Goal: Transaction & Acquisition: Purchase product/service

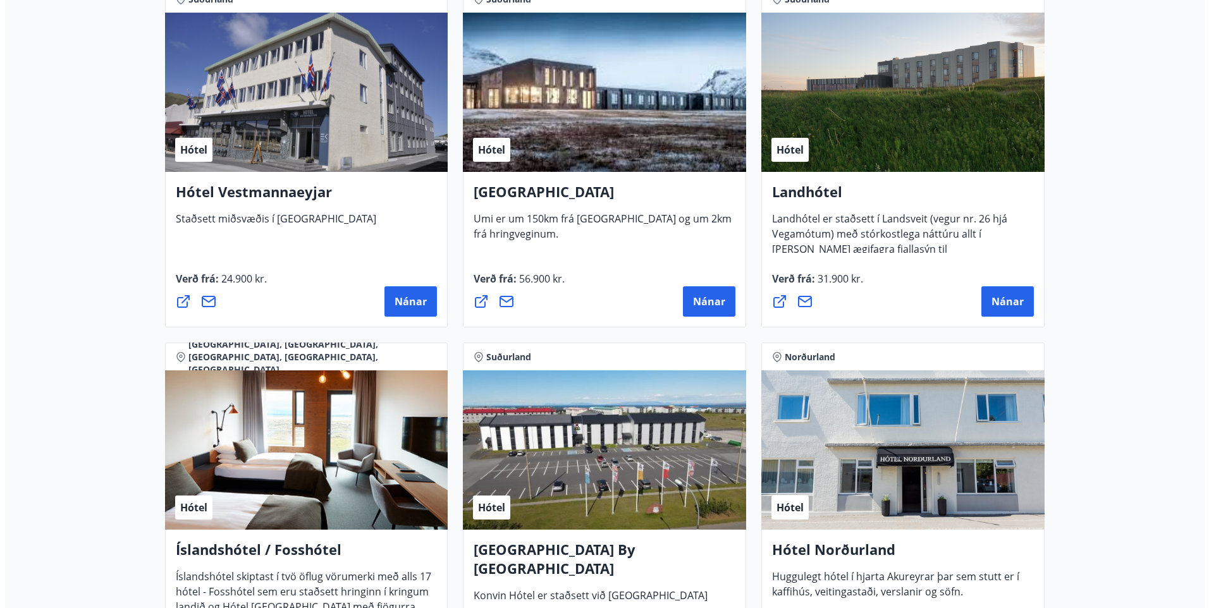
scroll to position [2891, 0]
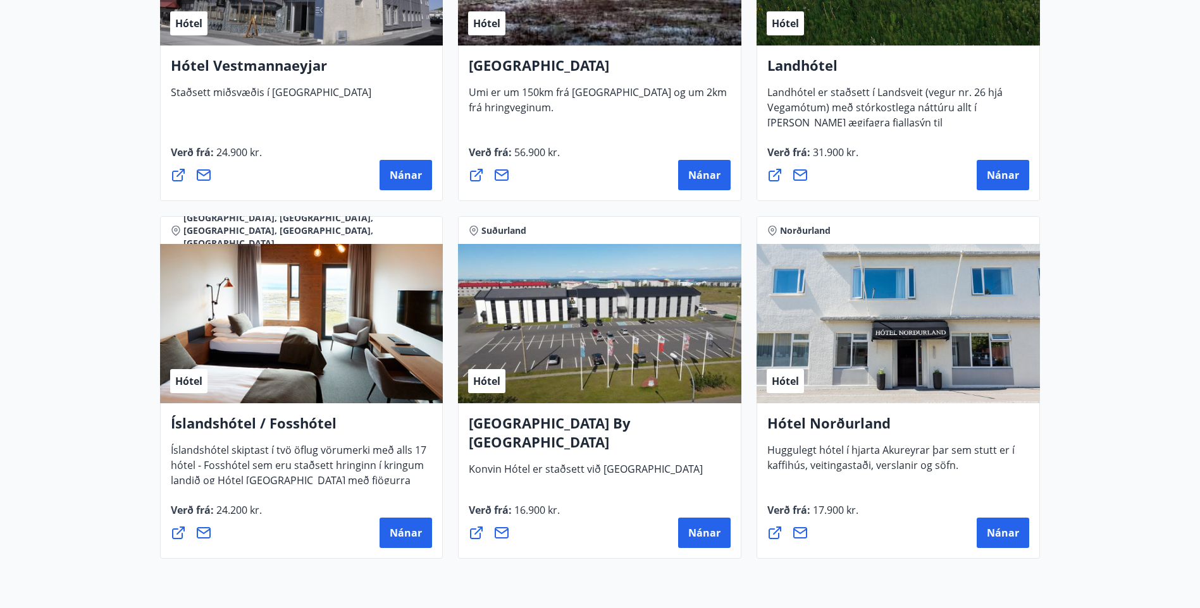
click at [282, 424] on h4 "Íslandshótel / Fosshótel" at bounding box center [302, 428] width 262 height 29
click at [400, 529] on span "Nánar" at bounding box center [406, 533] width 32 height 14
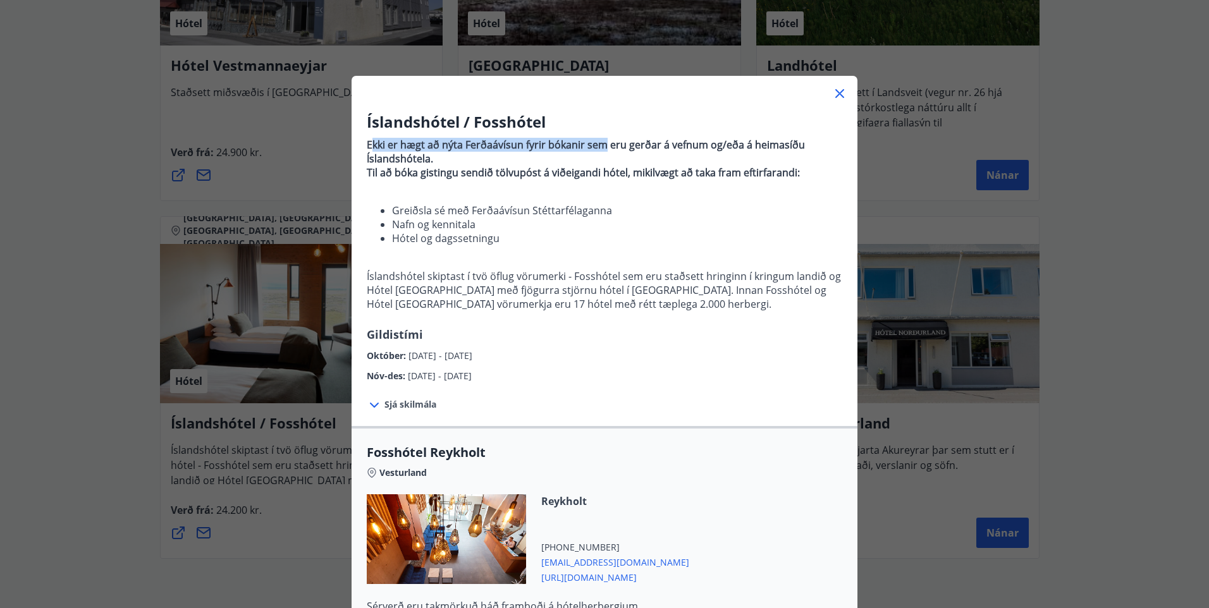
drag, startPoint x: 367, startPoint y: 145, endPoint x: 600, endPoint y: 149, distance: 232.7
click at [600, 149] on strong "Ekki er hægt að nýta Ferðaávísun fyrir bókanir sem eru gerðar á vefnum og/eða á…" at bounding box center [586, 152] width 438 height 28
click at [403, 405] on span "Sjá skilmála" at bounding box center [410, 404] width 52 height 13
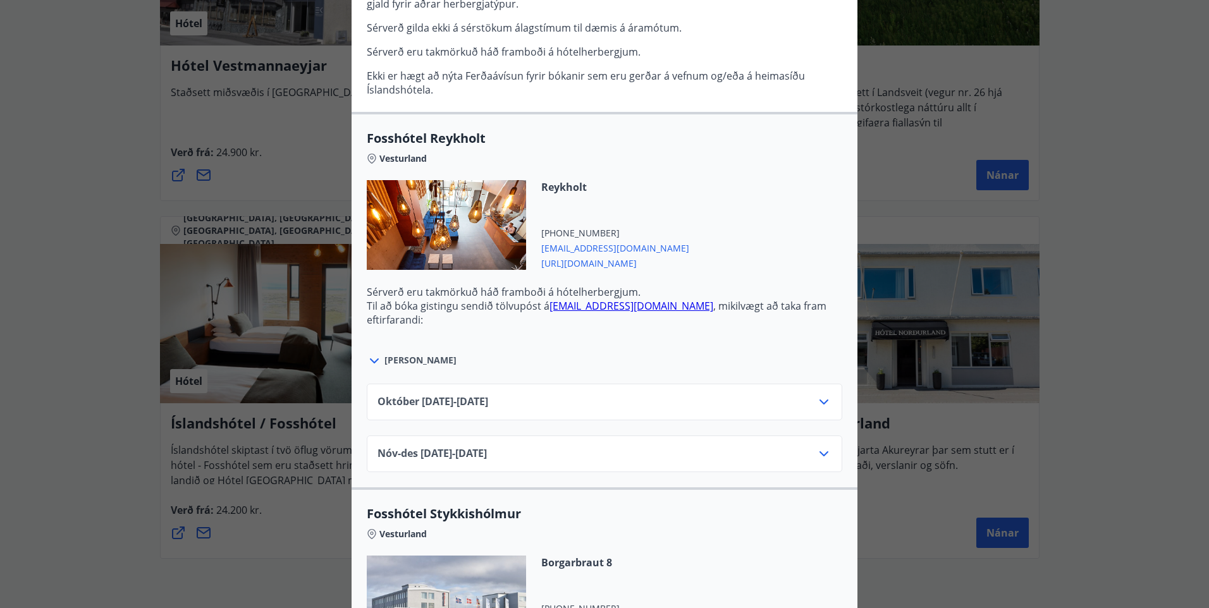
scroll to position [443, 0]
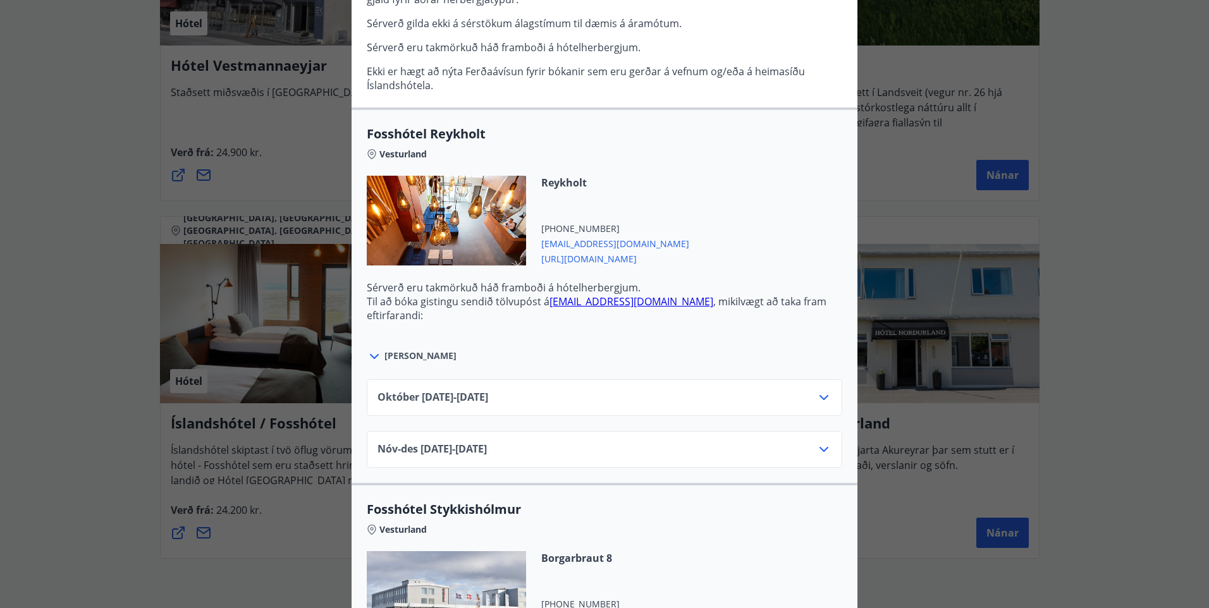
click at [517, 403] on div "[DATE]10.25 - [DATE]" at bounding box center [605, 402] width 454 height 25
click at [524, 393] on div "[DATE]10.25 - [DATE]" at bounding box center [605, 402] width 454 height 25
click at [817, 396] on icon at bounding box center [823, 397] width 15 height 15
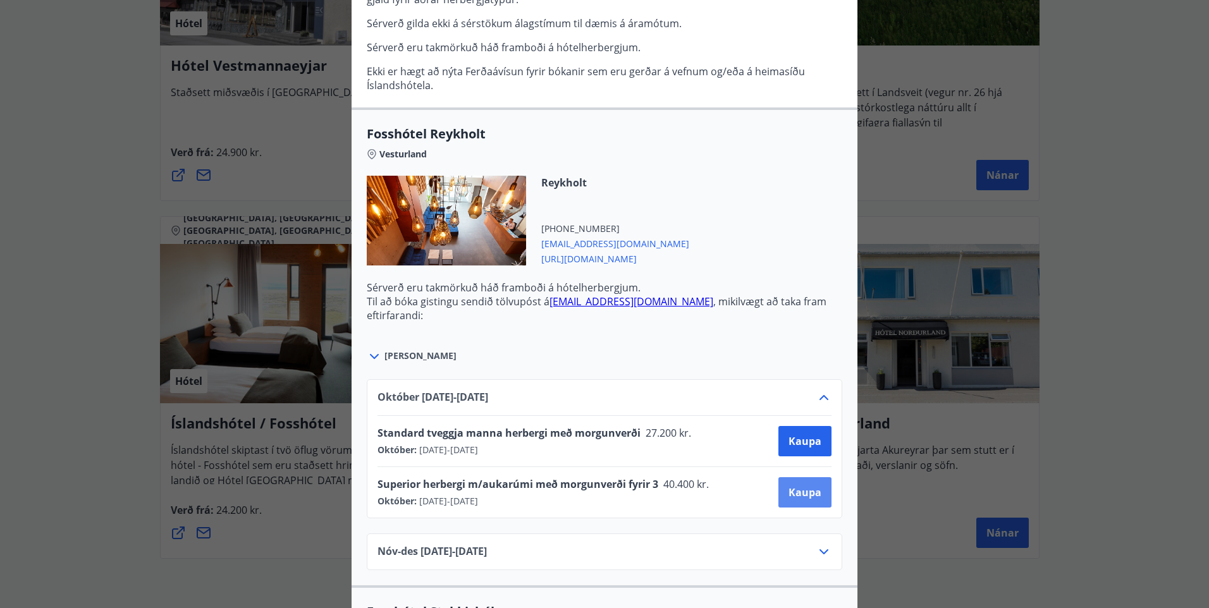
click at [796, 489] on span "Kaupa" at bounding box center [805, 493] width 33 height 14
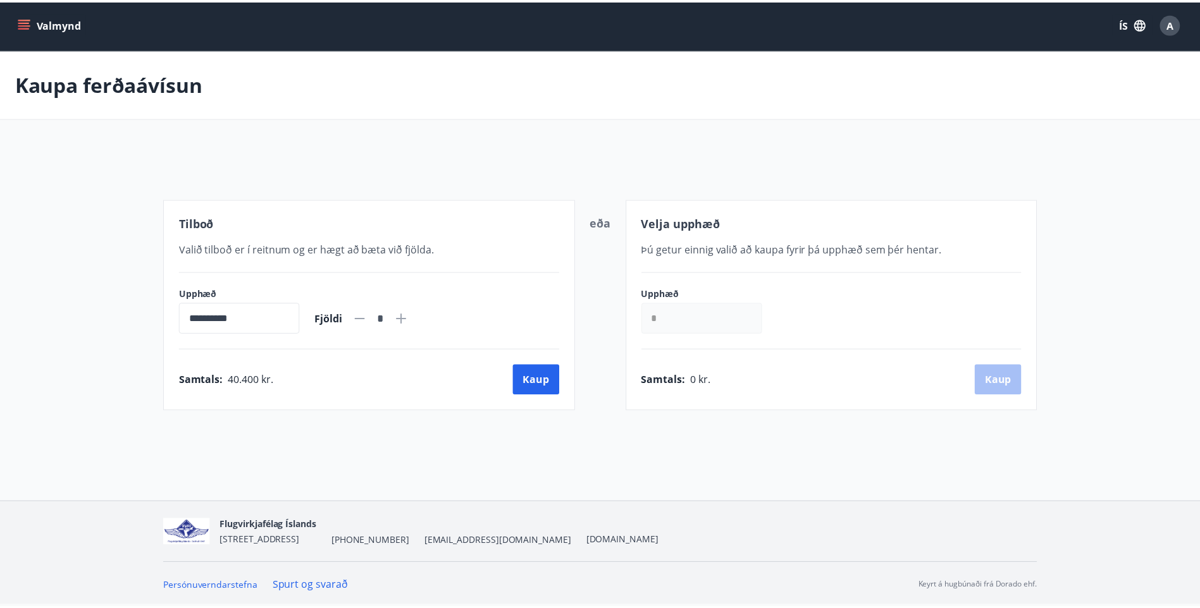
scroll to position [2, 0]
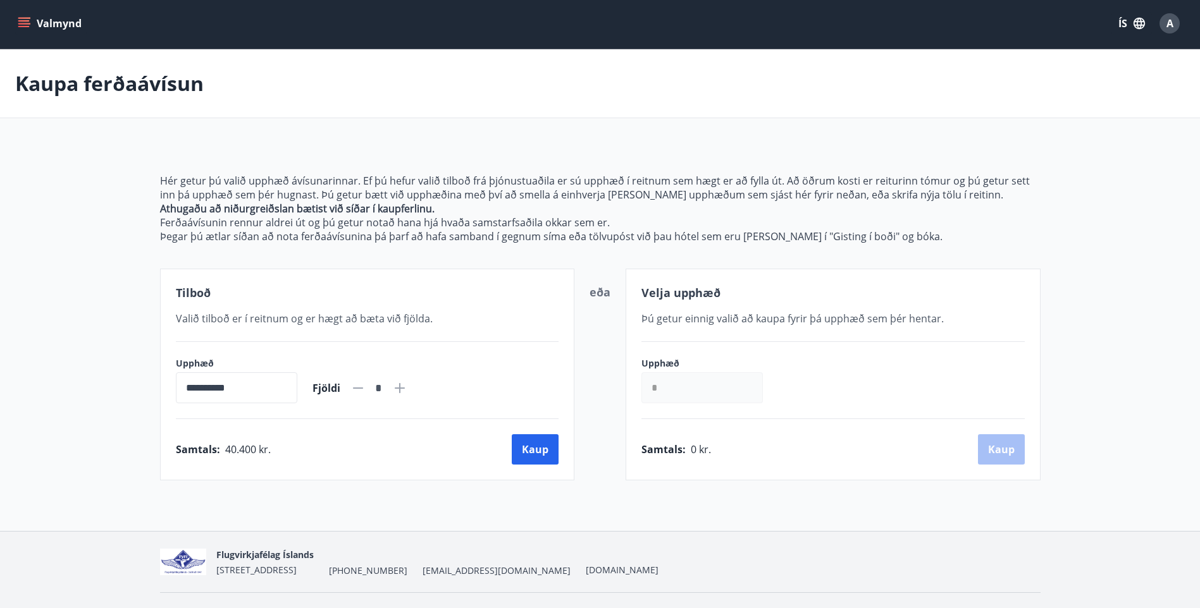
click at [405, 389] on icon at bounding box center [400, 388] width 10 height 10
click at [366, 388] on icon at bounding box center [357, 388] width 15 height 15
type input "*"
